Goal: Book appointment/travel/reservation

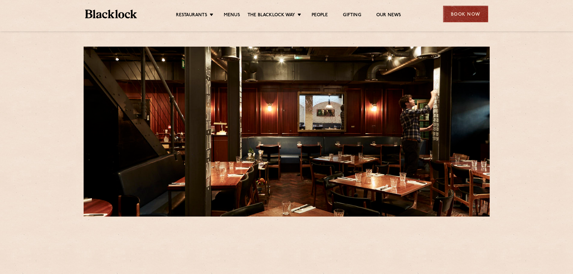
click at [456, 15] on div "Book Now" at bounding box center [465, 14] width 45 height 17
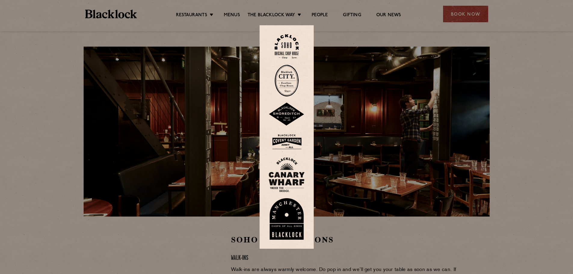
click at [289, 41] on img at bounding box center [287, 46] width 24 height 24
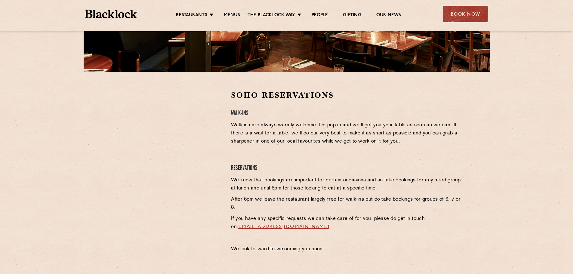
scroll to position [150, 0]
